Goal: Task Accomplishment & Management: Manage account settings

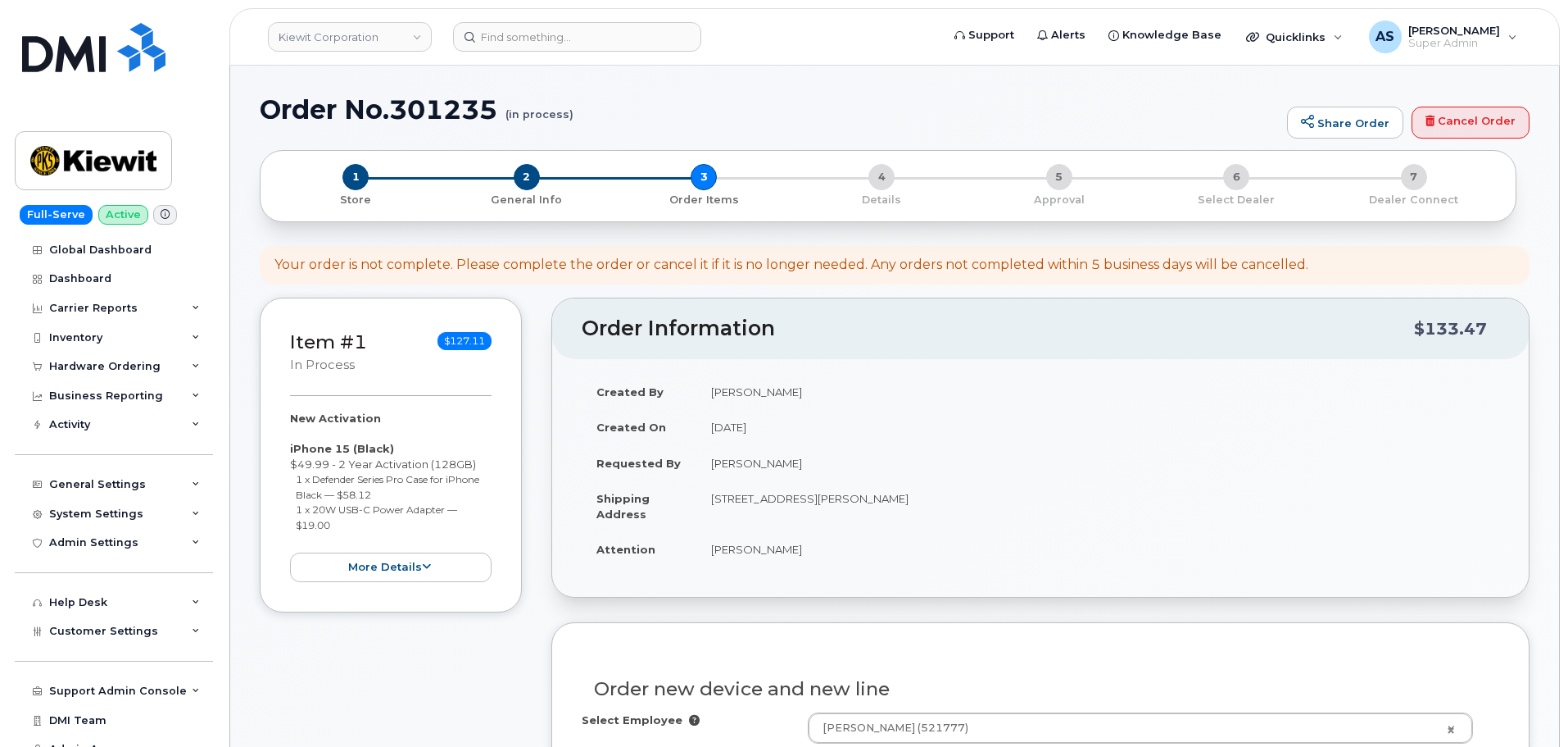
select select "None"
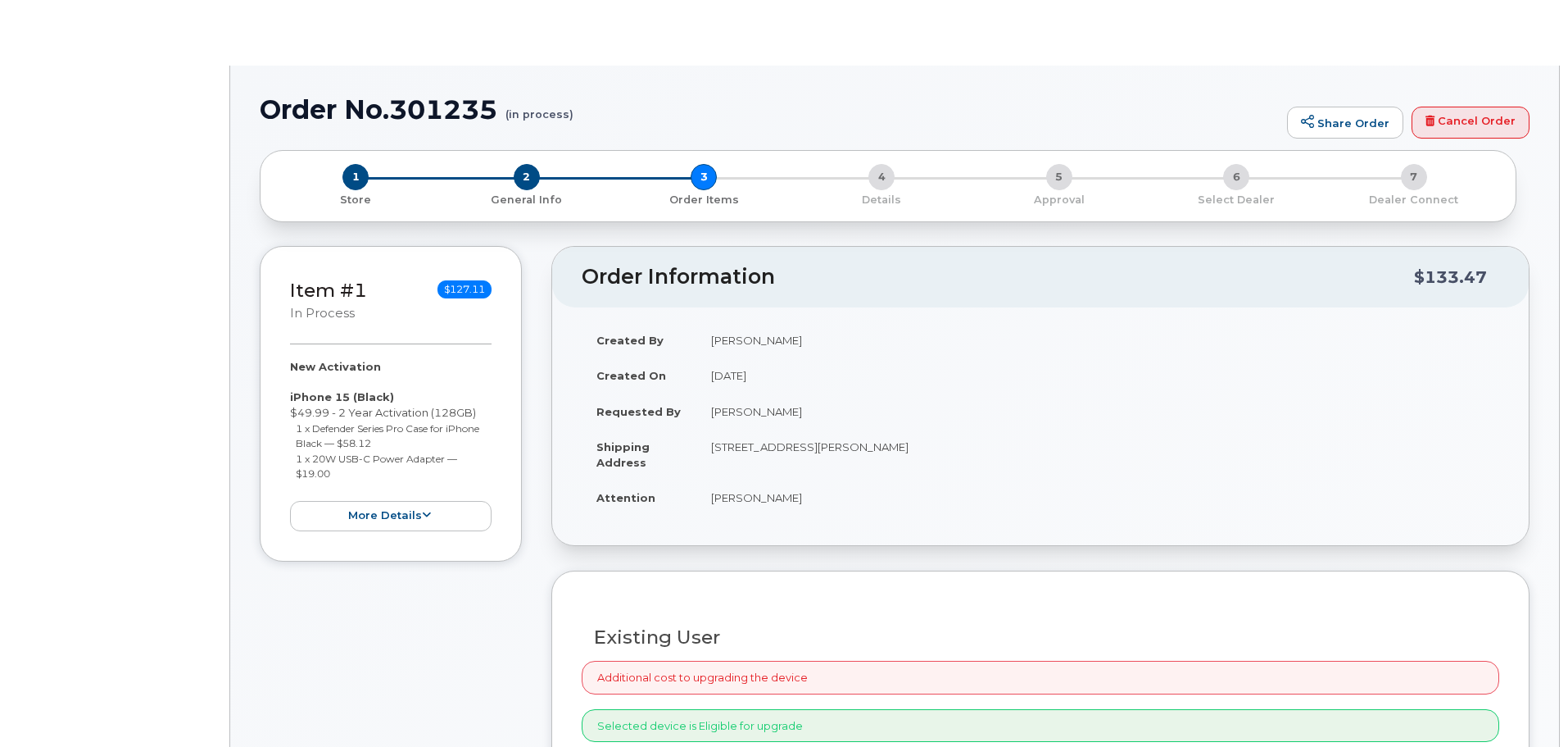
radio input "true"
select select
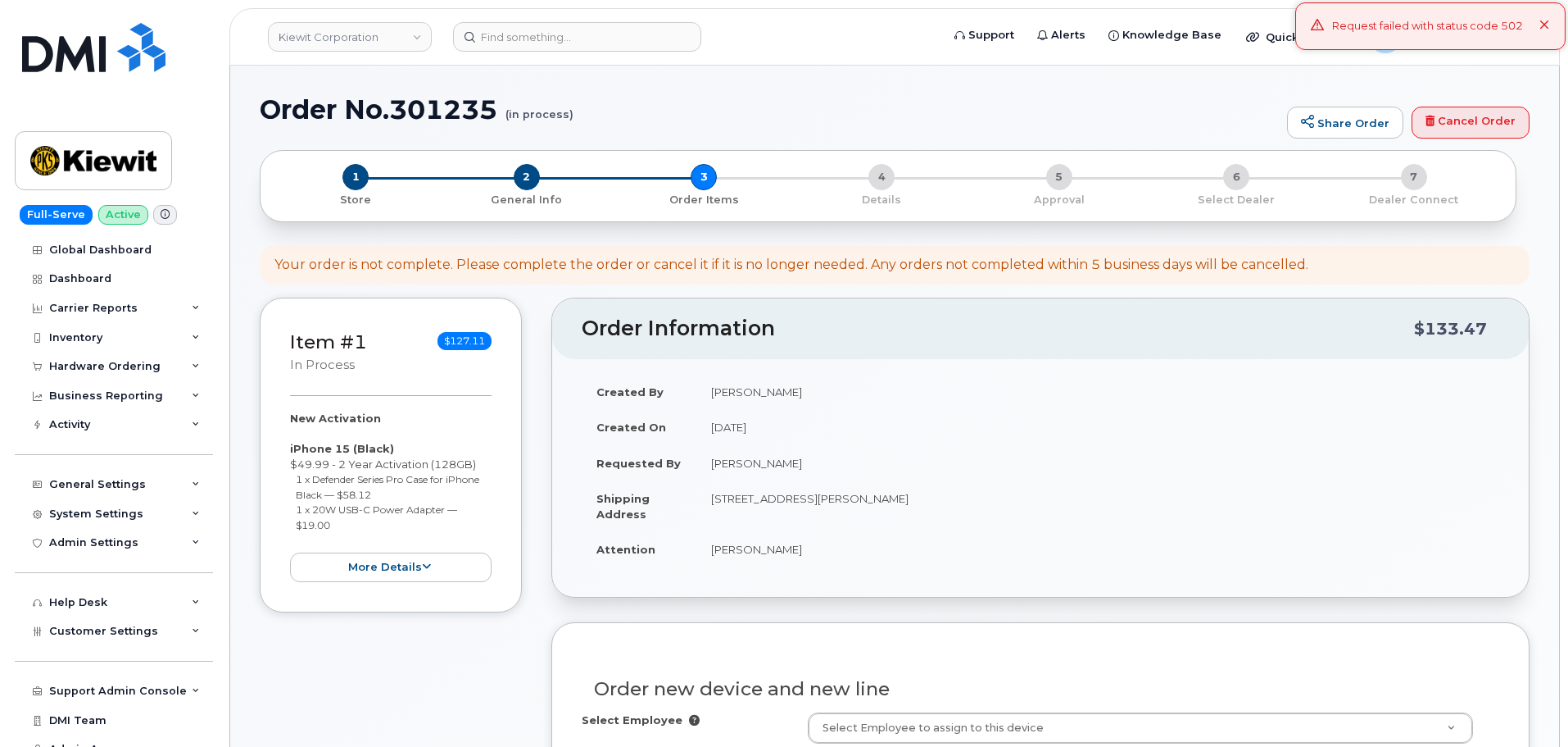
drag, startPoint x: 1545, startPoint y: 21, endPoint x: 1537, endPoint y: 30, distance: 12.0
click at [1543, 23] on icon at bounding box center [1545, 26] width 10 height 10
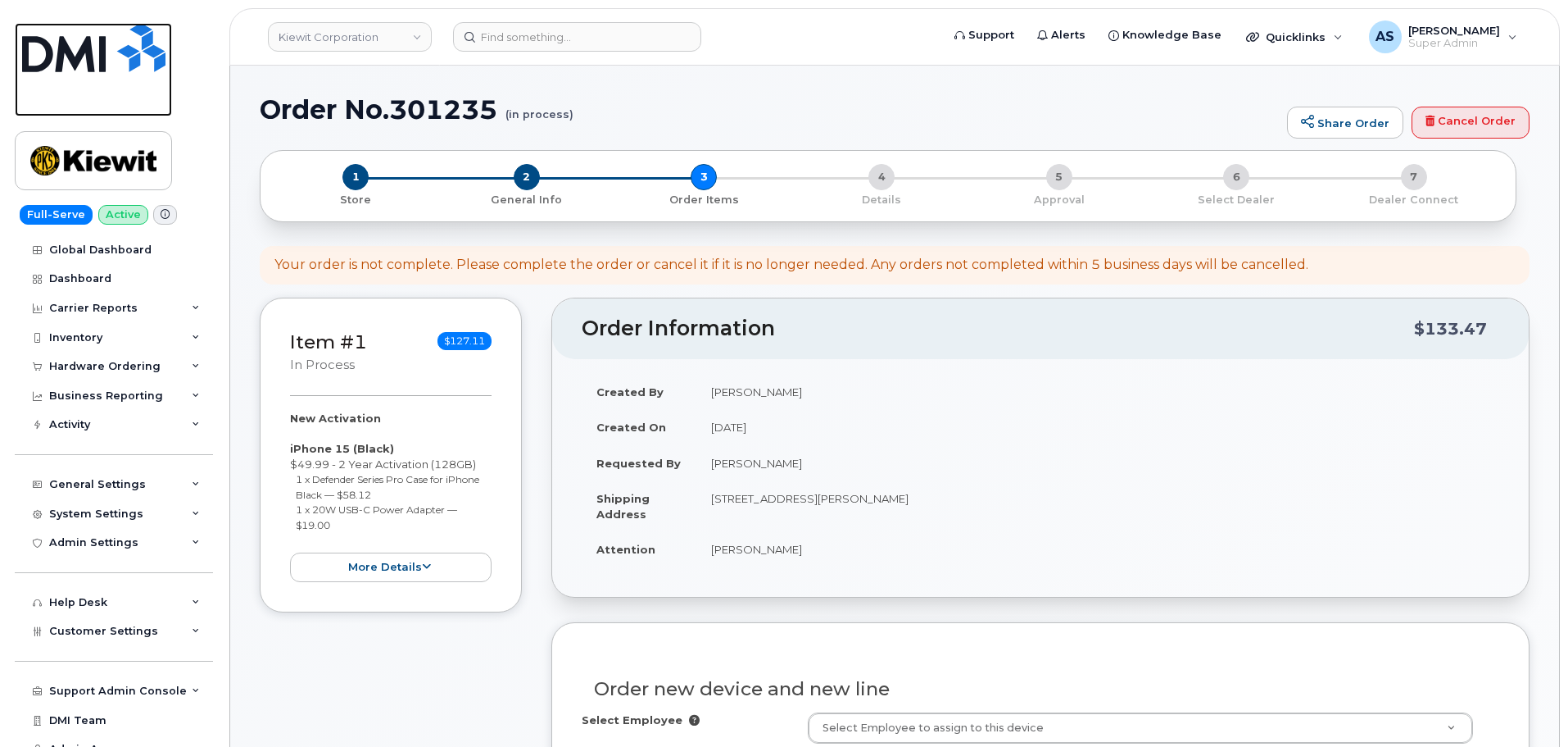
click at [78, 55] on img at bounding box center [93, 47] width 144 height 49
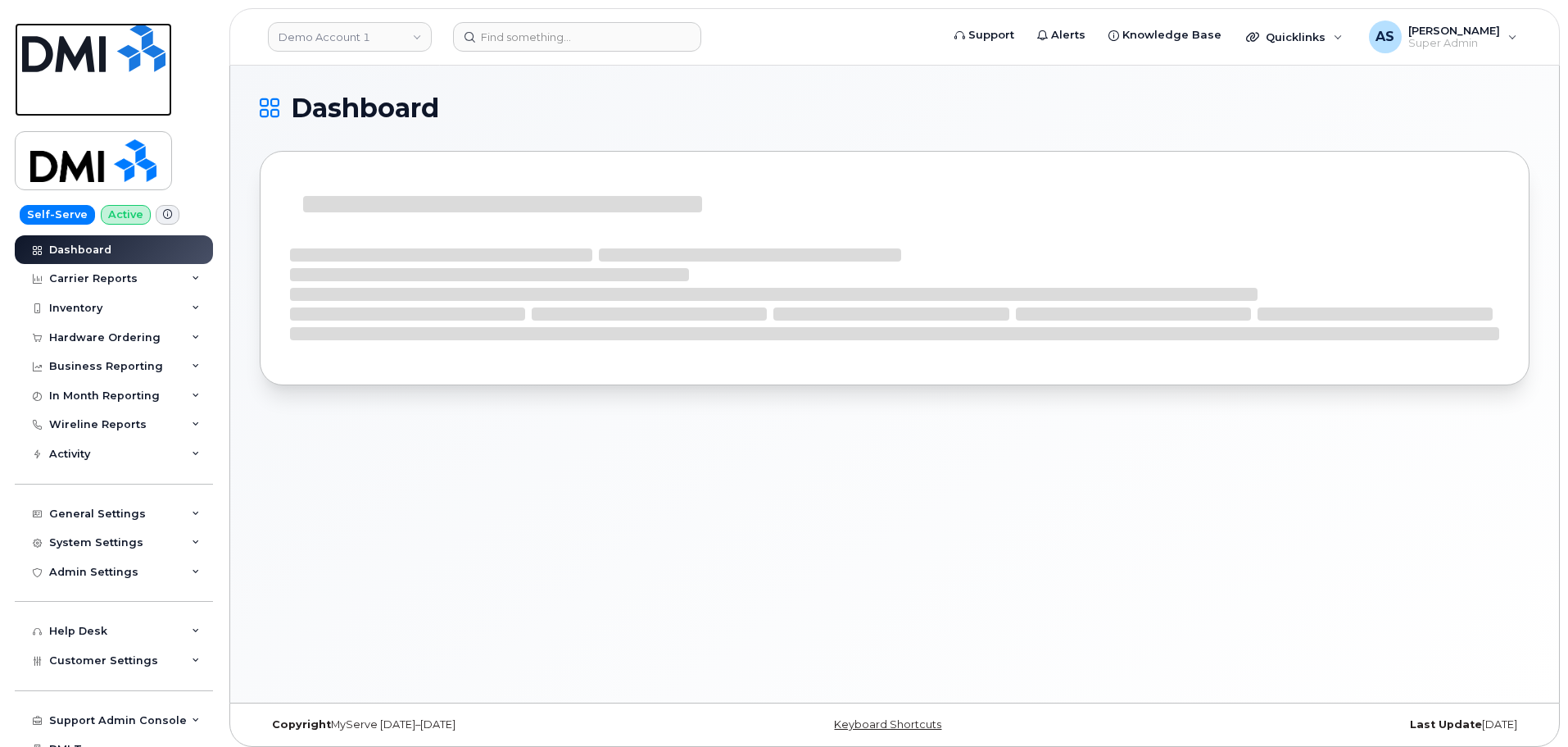
click at [84, 69] on img at bounding box center [93, 47] width 144 height 49
